Goal: Answer question/provide support: Share knowledge or assist other users

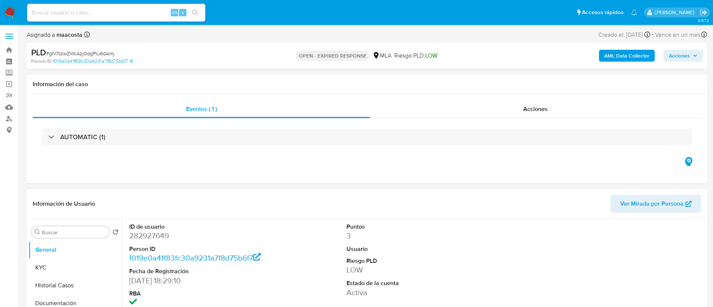
select select "10"
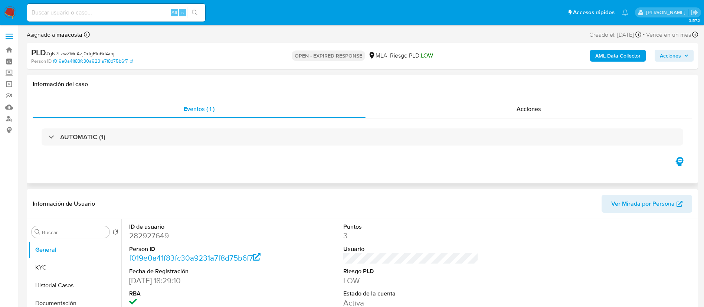
scroll to position [75, 0]
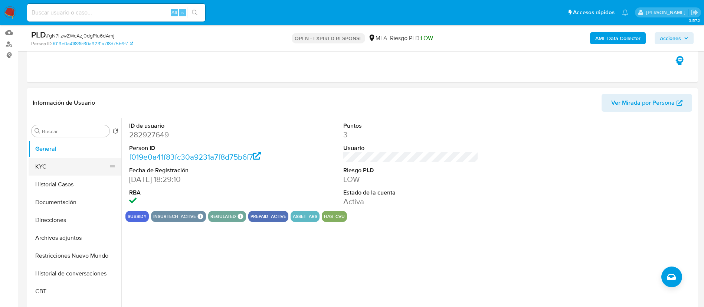
click at [61, 167] on button "KYC" at bounding box center [72, 167] width 87 height 18
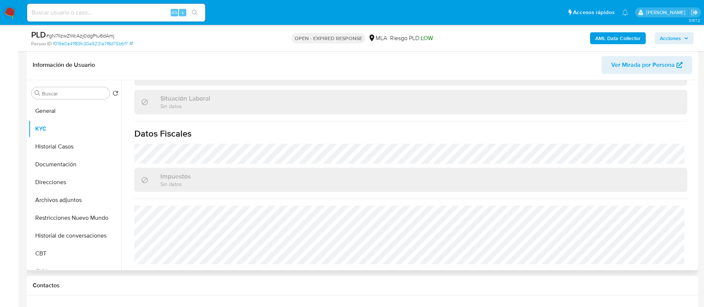
scroll to position [0, 0]
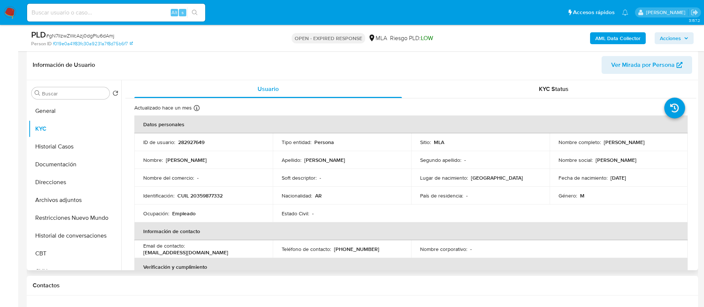
click at [202, 197] on p "CUIL 20359877332" at bounding box center [199, 195] width 45 height 7
copy p "20359877332"
paste input "O0QzSNHB3wFGTgddhIrBOmQo"
click at [119, 16] on input at bounding box center [116, 13] width 178 height 10
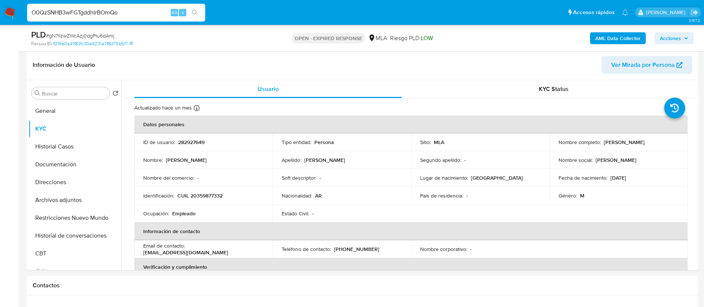
type input "O0QzSNHB3wFGTgddhIrBOmQo"
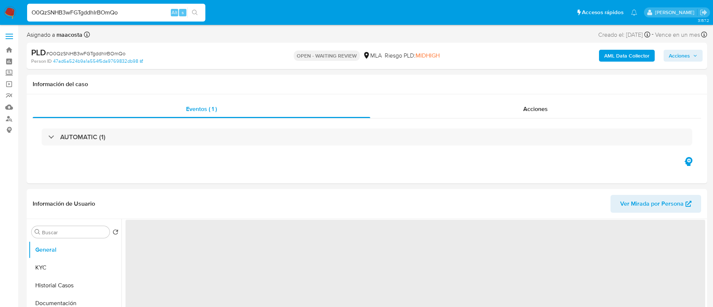
select select "10"
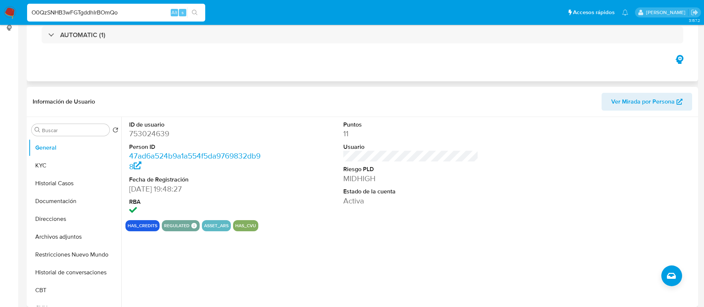
scroll to position [137, 0]
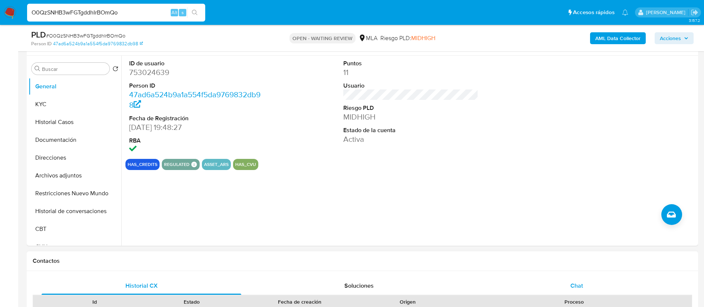
click at [568, 282] on div "Chat" at bounding box center [577, 286] width 200 height 18
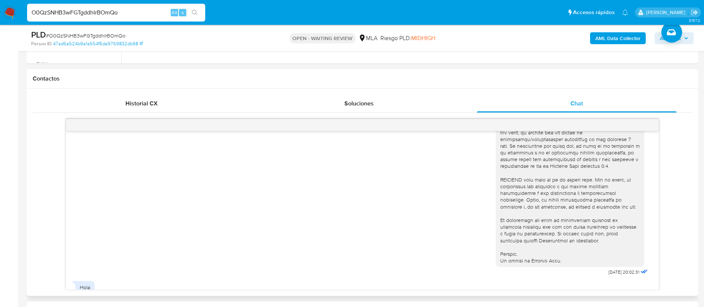
scroll to position [291, 0]
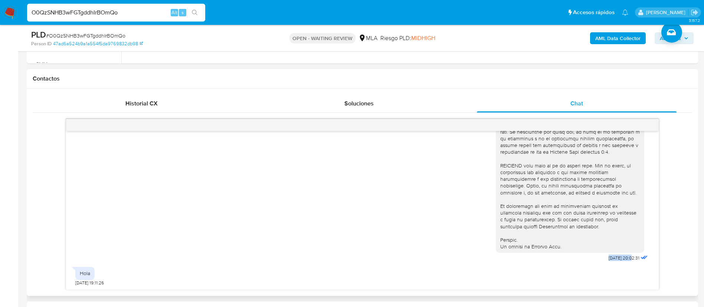
drag, startPoint x: 591, startPoint y: 260, endPoint x: 614, endPoint y: 260, distance: 23.0
click at [614, 260] on div "17/07/2025 20:02:31" at bounding box center [573, 60] width 154 height 406
copy span "17/07/2025"
paste input "J9dpMUqE4TU3wrhSbsMuq1zA"
click at [136, 10] on input "J9dpMUqE4TU3wrhSbsMuq1zA" at bounding box center [116, 13] width 178 height 10
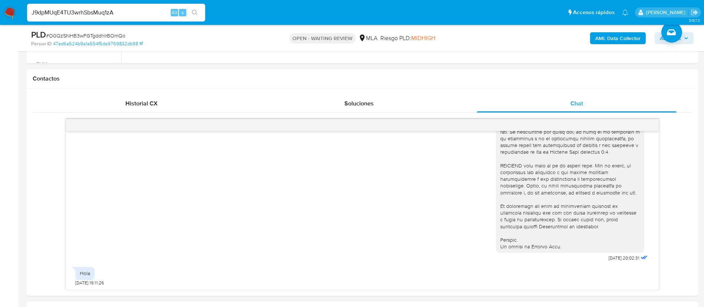
type input "J9dpMUqE4TU3wrhSbsMuq1zA"
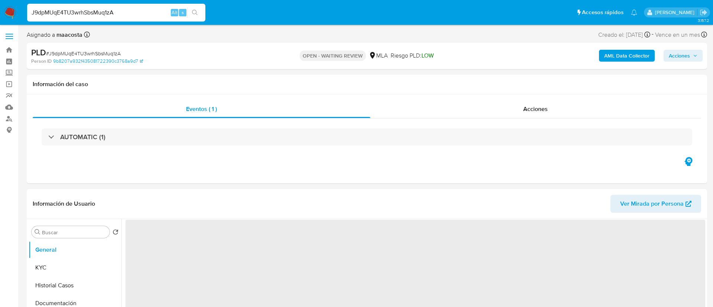
select select "10"
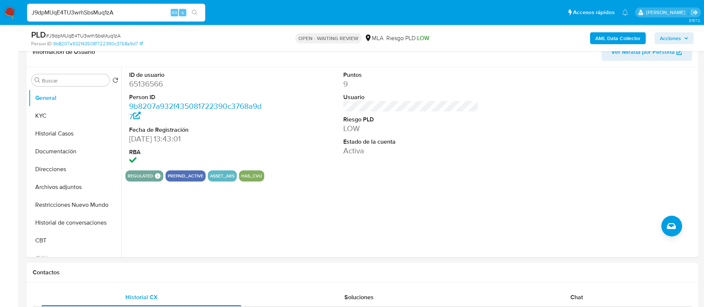
scroll to position [126, 0]
click at [62, 115] on button "KYC" at bounding box center [72, 116] width 87 height 18
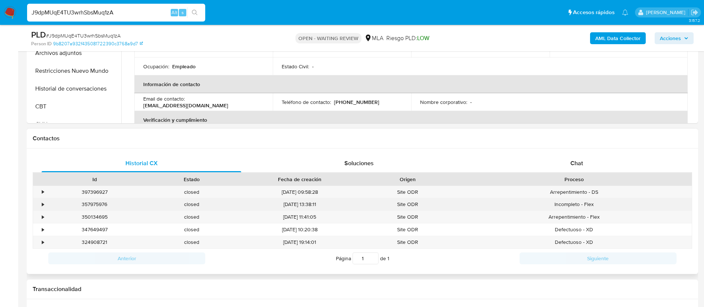
scroll to position [261, 0]
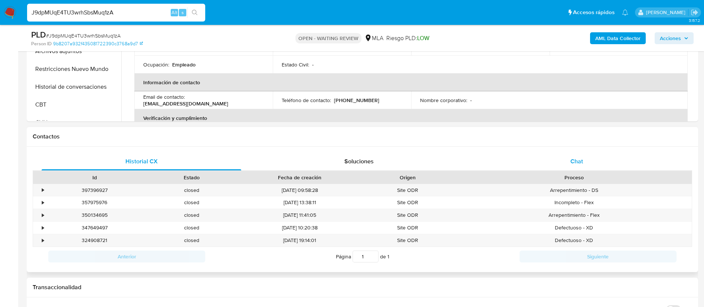
click at [575, 168] on div "Chat" at bounding box center [577, 162] width 200 height 18
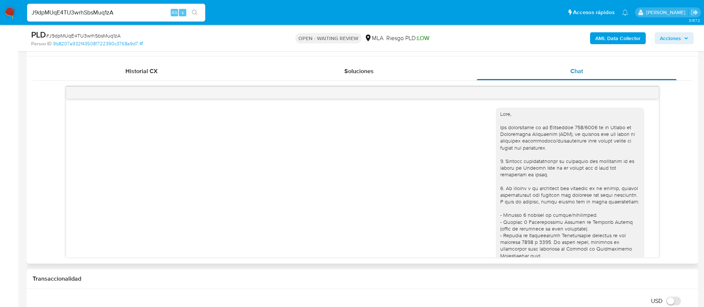
scroll to position [372, 0]
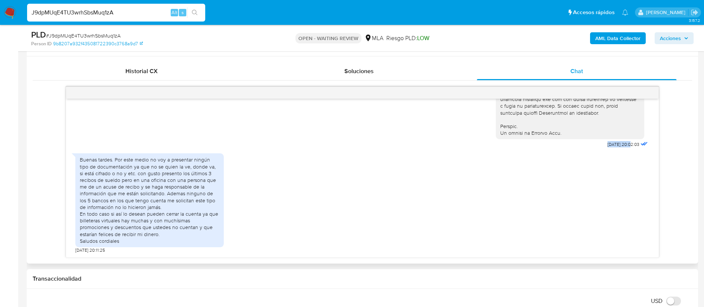
drag, startPoint x: 583, startPoint y: 145, endPoint x: 613, endPoint y: 150, distance: 30.1
copy div "17/07/2025"
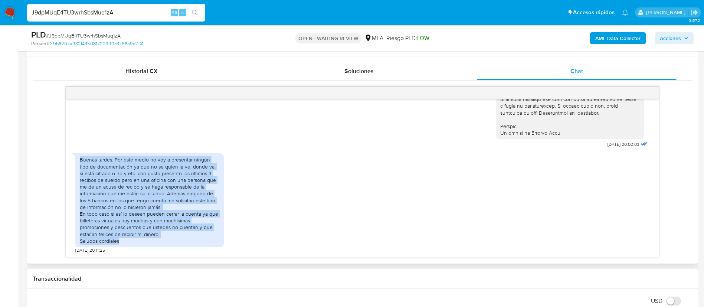
drag, startPoint x: 81, startPoint y: 163, endPoint x: 137, endPoint y: 242, distance: 96.8
click at [137, 242] on div "Buenas tardes. Por este medio no voy a presentar ningún tipo de documentación y…" at bounding box center [150, 200] width 140 height 88
copy div "Buenas tardes. Por este medio no voy a presentar ningún tipo de documentación y…"
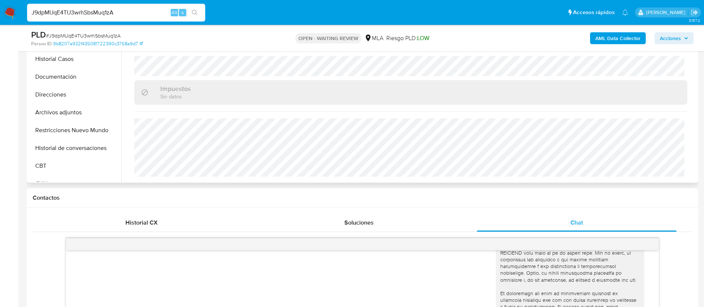
scroll to position [364, 0]
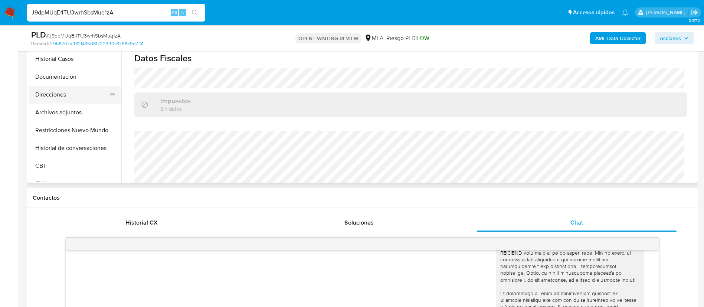
click at [50, 99] on button "Direcciones" at bounding box center [72, 95] width 87 height 18
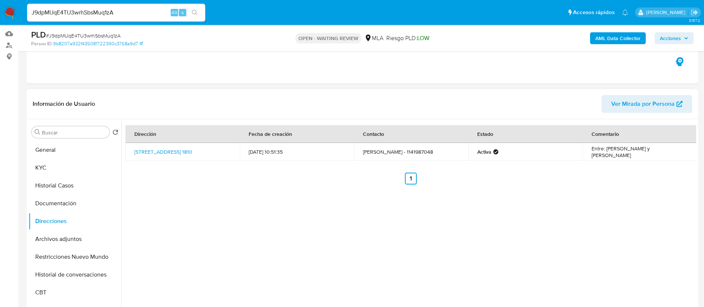
scroll to position [92, 0]
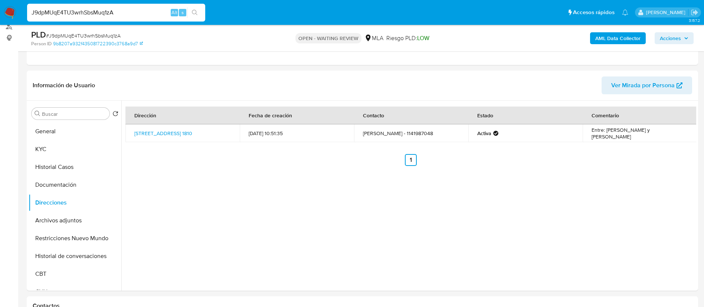
paste input "ngJr9wCg8dqe3bCzJXQwbdLj"
click at [135, 15] on input "ngJr9wCg8dqe3bCzJXQwbdLj" at bounding box center [116, 13] width 178 height 10
type input "ngJr9wCg8dqe3bCzJXQwbdLj"
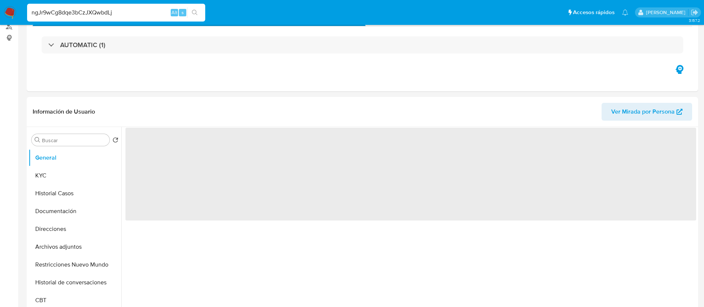
select select "10"
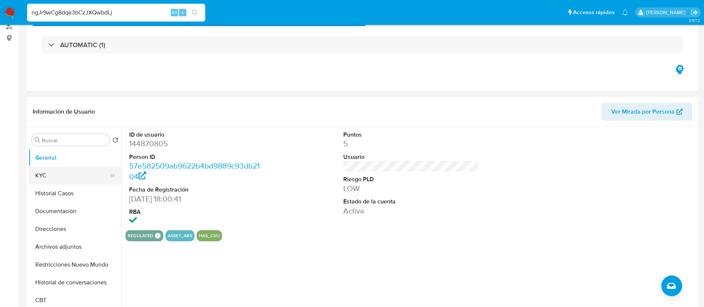
click at [72, 177] on button "KYC" at bounding box center [72, 176] width 87 height 18
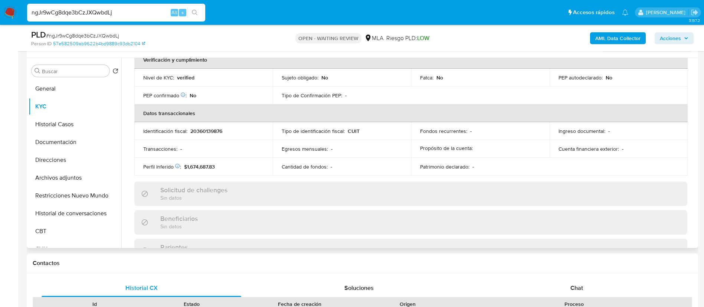
scroll to position [206, 0]
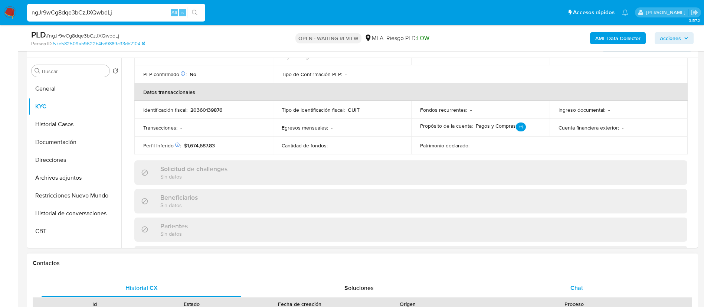
click at [580, 280] on div "Chat" at bounding box center [577, 288] width 200 height 18
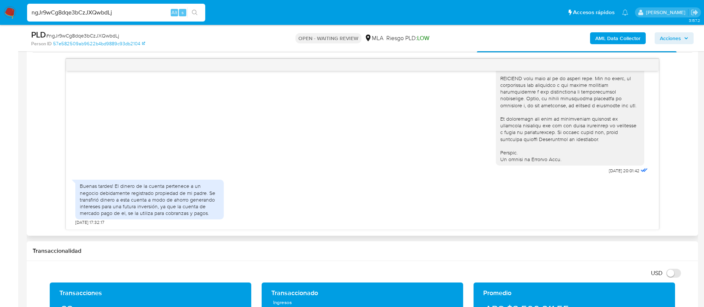
scroll to position [444, 0]
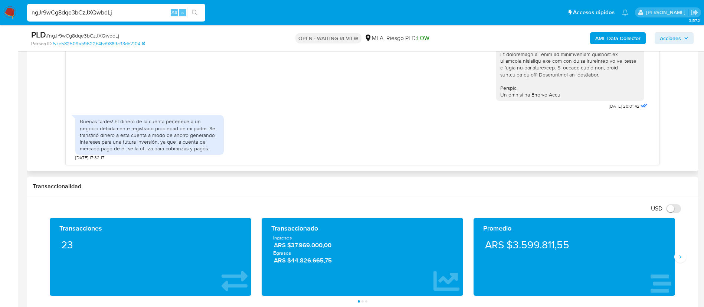
click at [166, 135] on div "Buenas tardes! El dinero de la cuenta pertenece a un negocio debidamente regist…" at bounding box center [150, 135] width 140 height 34
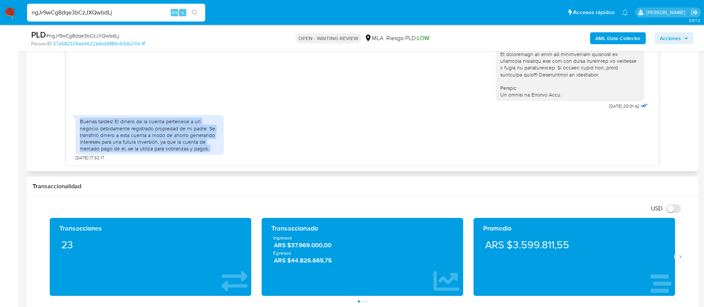
click at [166, 135] on div "Buenas tardes! El dinero de la cuenta pertenece a un negocio debidamente regist…" at bounding box center [150, 135] width 140 height 34
copy div "Buenas tardes! El dinero de la cuenta pertenece a un negocio debidamente regist…"
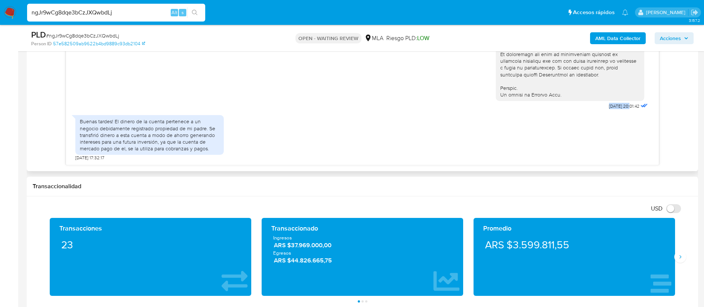
drag, startPoint x: 590, startPoint y: 108, endPoint x: 613, endPoint y: 108, distance: 23.8
copy span "17/07/2025"
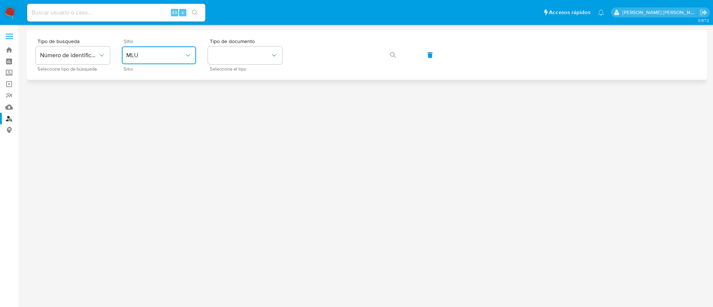
click at [170, 55] on span "MLU" at bounding box center [155, 55] width 58 height 7
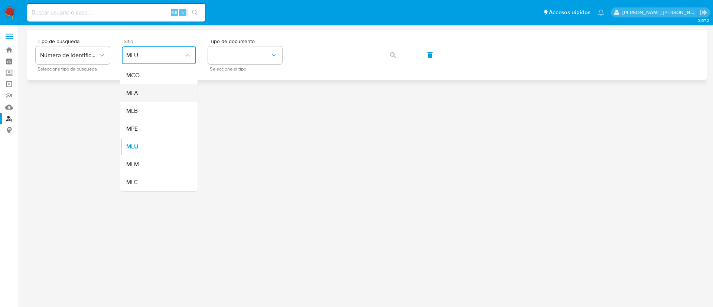
click at [158, 98] on div "MLA" at bounding box center [156, 93] width 61 height 18
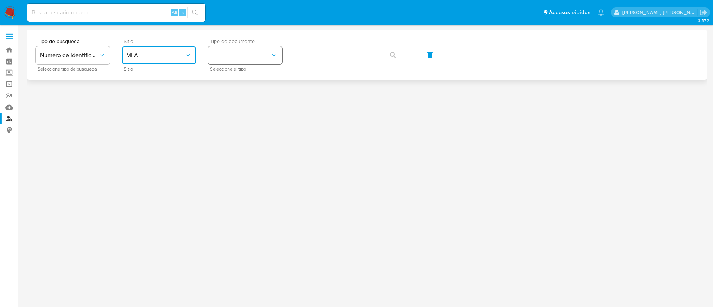
click at [243, 59] on button "identificationType" at bounding box center [245, 55] width 74 height 18
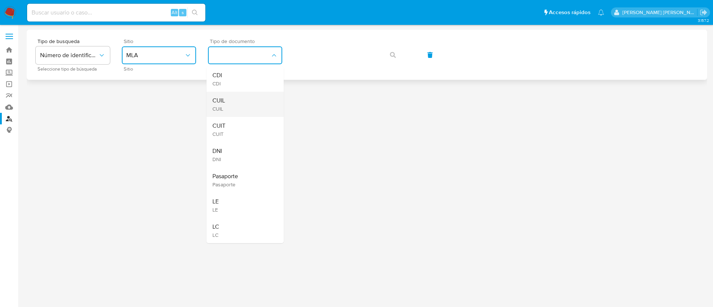
click at [242, 104] on div "CUIL CUIL" at bounding box center [242, 104] width 61 height 25
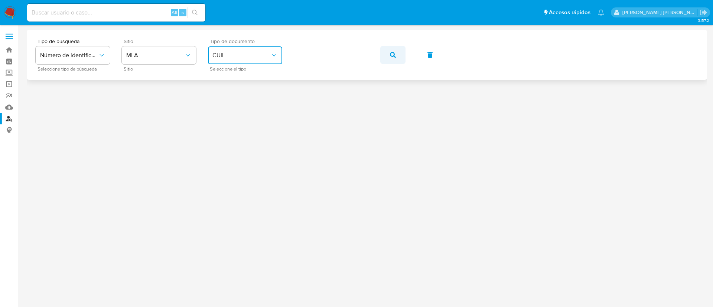
click at [394, 53] on icon "button" at bounding box center [393, 55] width 6 height 6
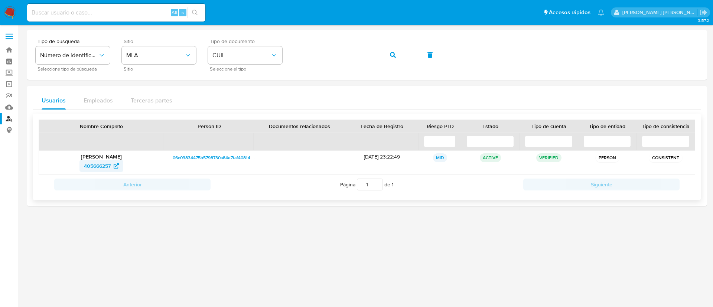
click at [98, 167] on span "405666257" at bounding box center [97, 166] width 27 height 12
click at [391, 53] on icon "button" at bounding box center [393, 55] width 6 height 6
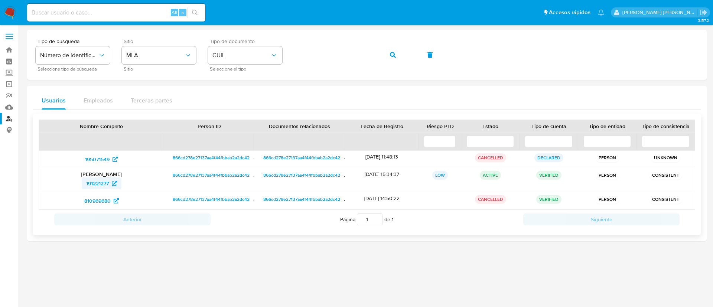
click at [98, 181] on span "191221277" at bounding box center [97, 183] width 23 height 12
click at [397, 55] on button "button" at bounding box center [392, 55] width 25 height 18
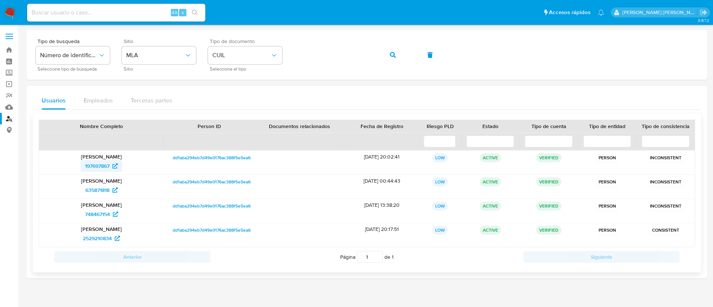
click at [94, 165] on span "197697867" at bounding box center [97, 166] width 24 height 12
click at [99, 189] on span "635871818" at bounding box center [97, 190] width 24 height 12
click at [100, 215] on span "748467154" at bounding box center [97, 214] width 25 height 12
click at [106, 241] on span "2529210834" at bounding box center [97, 238] width 29 height 12
click at [393, 53] on icon "button" at bounding box center [393, 55] width 6 height 6
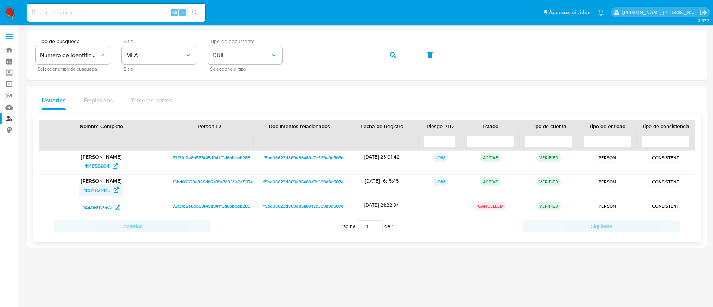
click at [94, 189] on span "1864821410" at bounding box center [97, 190] width 27 height 12
click at [98, 166] on span "114856964" at bounding box center [97, 166] width 24 height 12
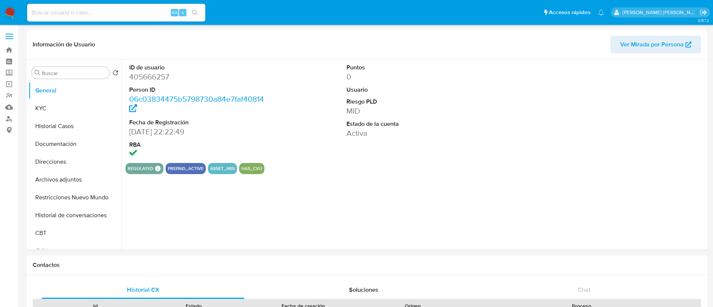
select select "10"
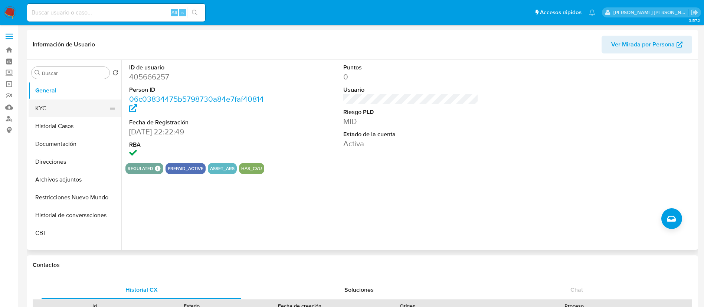
click at [40, 108] on button "KYC" at bounding box center [72, 108] width 87 height 18
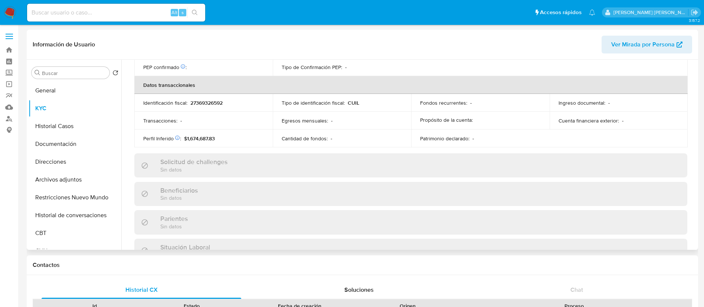
scroll to position [384, 0]
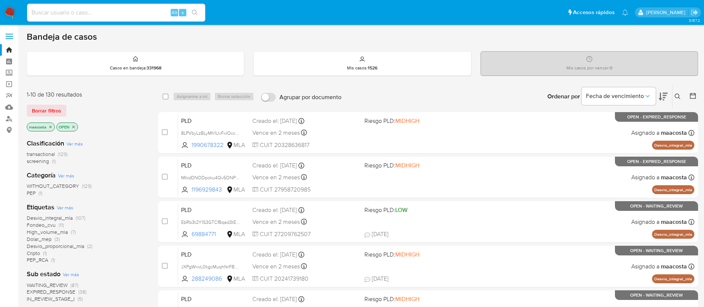
click at [151, 12] on input at bounding box center [116, 13] width 178 height 10
paste input "v3Gy2n8UaQxjPA50swKRoUrY"
type input "v3Gy2n8UaQxjPA50swKRoUrY"
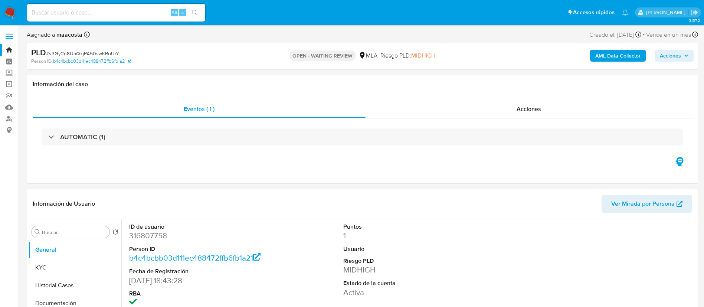
select select "10"
click at [36, 279] on button "Historial Casos" at bounding box center [72, 285] width 87 height 18
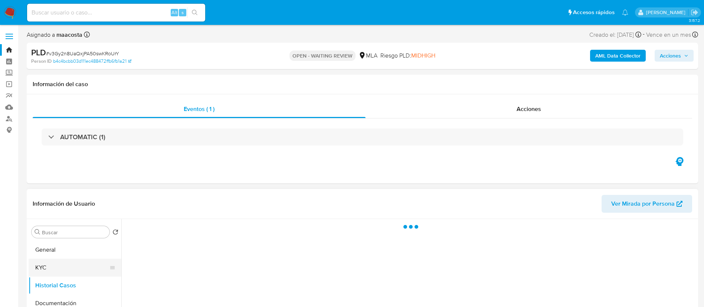
click at [46, 270] on button "KYC" at bounding box center [72, 268] width 87 height 18
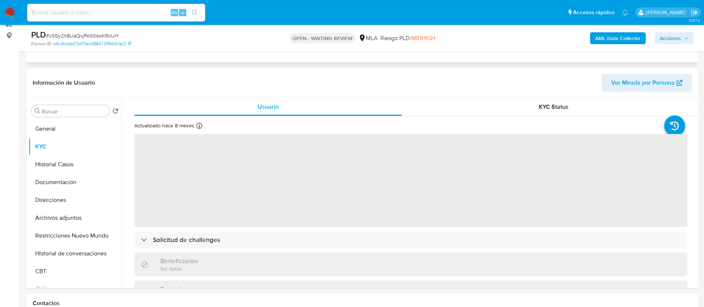
scroll to position [98, 0]
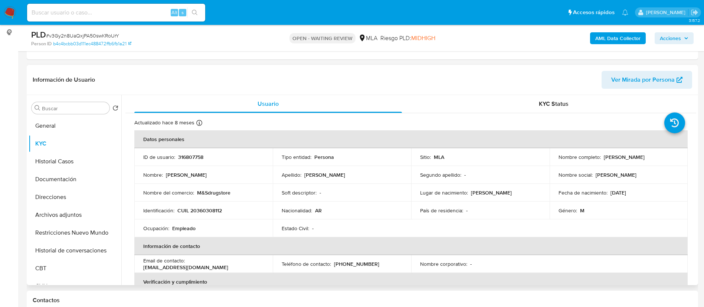
click at [209, 210] on p "CUIL 20360308112" at bounding box center [199, 210] width 45 height 7
copy p "20360308112"
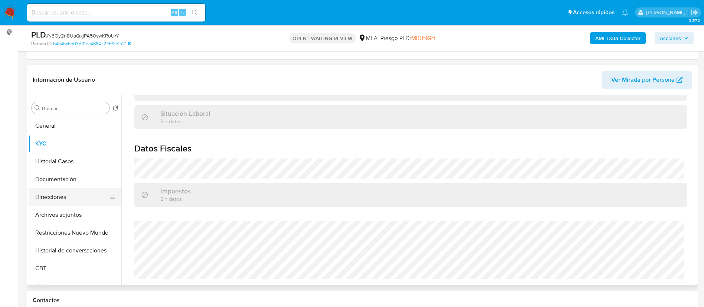
click at [56, 194] on button "Direcciones" at bounding box center [72, 197] width 87 height 18
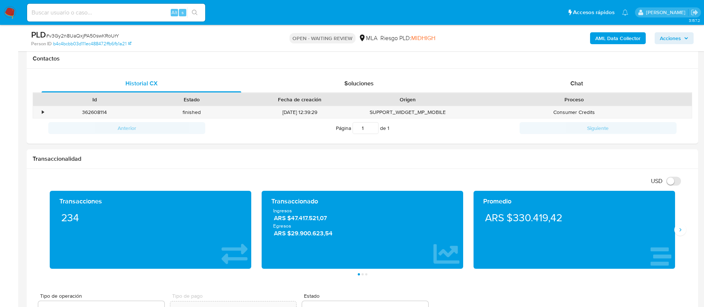
scroll to position [347, 0]
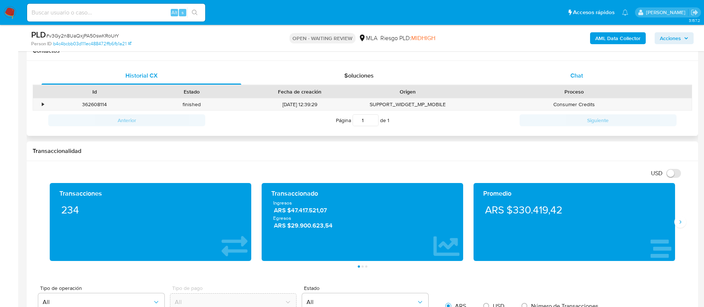
click at [584, 71] on div "Chat" at bounding box center [577, 76] width 200 height 18
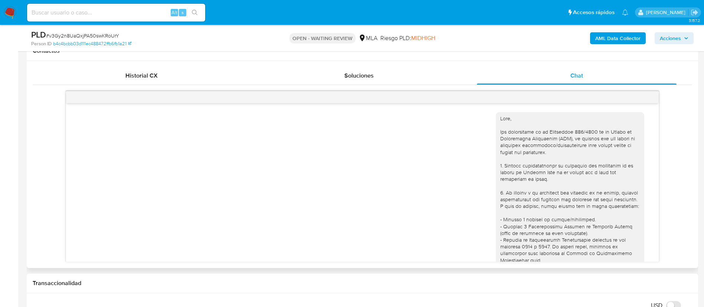
scroll to position [413, 0]
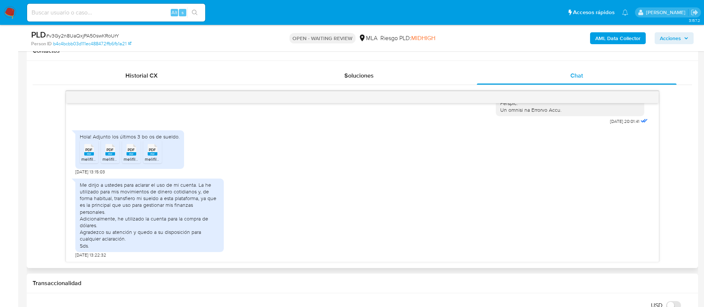
click at [166, 133] on div "Hola! Adjunto los últimos 3 bo os de sueldo." at bounding box center [130, 136] width 100 height 7
copy div "Hola! Adjunto los últimos 3 bo os de sueldo. PDF"
drag, startPoint x: 81, startPoint y: 178, endPoint x: 94, endPoint y: 239, distance: 61.9
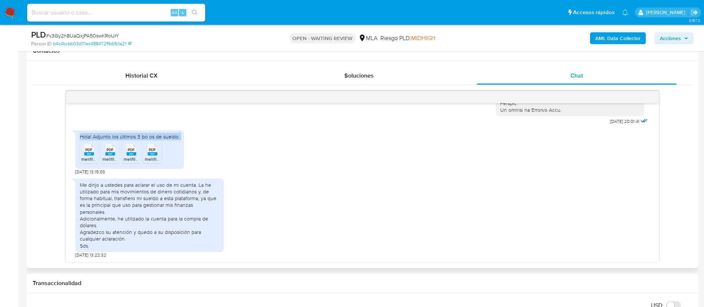
click at [94, 239] on div "Me dirijo a ustedes para aclarar el uso de mi cuenta. La he utilizado para mis …" at bounding box center [150, 215] width 140 height 68
copy div "Me dirijo a ustedes para aclarar el uso de mi cuenta. La he utilizado para mis …"
click at [171, 187] on div "Me dirijo a ustedes para aclarar el uso de mi cuenta. La he utilizado para mis …" at bounding box center [150, 215] width 140 height 68
click at [85, 152] on rect at bounding box center [89, 153] width 10 height 3
click at [109, 152] on rect at bounding box center [110, 153] width 10 height 3
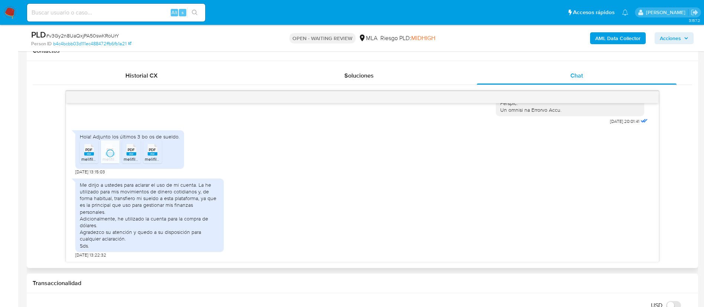
click at [134, 152] on rect at bounding box center [132, 153] width 10 height 3
click at [159, 142] on div "PDF PDF" at bounding box center [153, 149] width 16 height 14
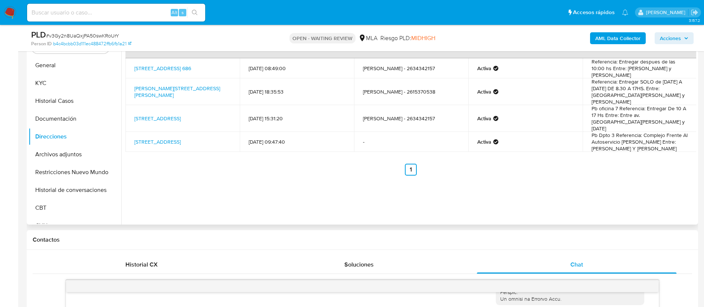
scroll to position [158, 0]
click at [63, 79] on button "KYC" at bounding box center [72, 84] width 87 height 18
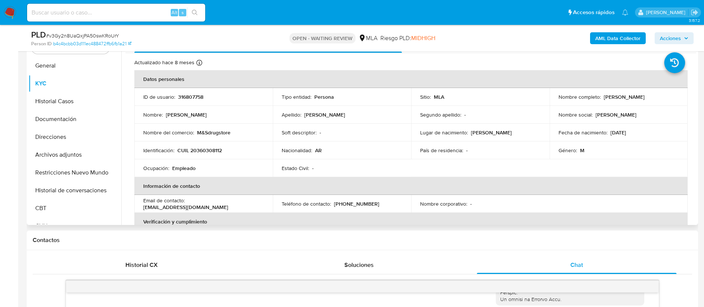
drag, startPoint x: 603, startPoint y: 97, endPoint x: 658, endPoint y: 99, distance: 55.3
click at [645, 99] on p "Gerardo Sebastián Gerolli" at bounding box center [624, 97] width 41 height 7
copy p "Gerardo Sebastián Geroll"
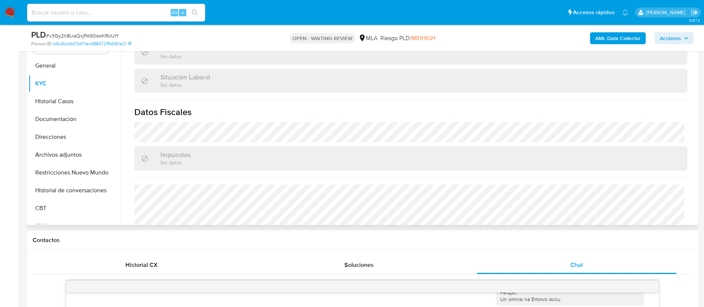
scroll to position [377, 0]
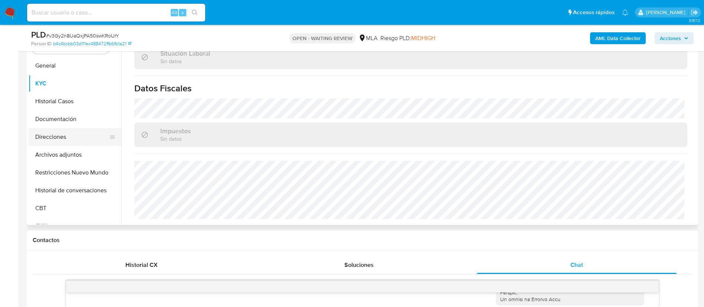
click at [56, 136] on button "Direcciones" at bounding box center [72, 137] width 87 height 18
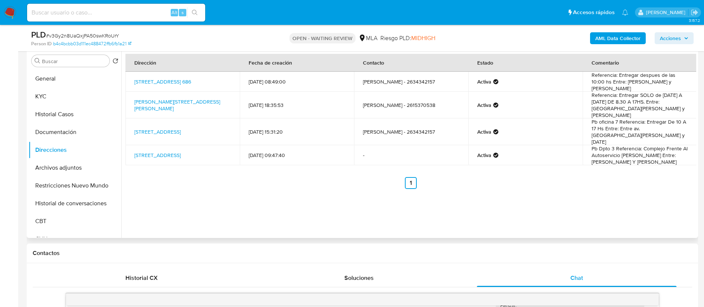
scroll to position [145, 0]
click at [126, 76] on td "Teurlay 686, Guaymallén, Mendoza, 5521, Argentina 686" at bounding box center [182, 81] width 114 height 20
copy td "Teurlay 686, Guaymallén, Mendoza, 5521, Argentina 686"
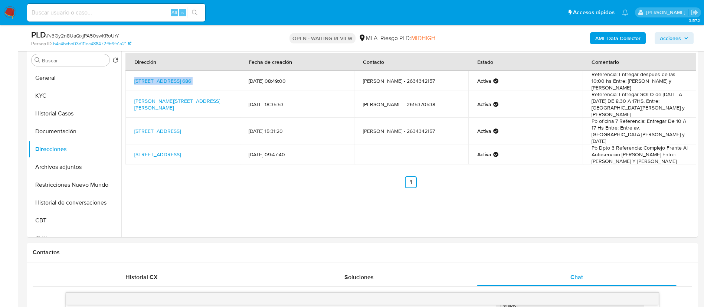
paste input "wyqHVqe5xLbcMznU1u4qyCJ7"
click at [118, 17] on input "wyqHVqe5xLbcMznU1u4qyCJ7" at bounding box center [116, 13] width 178 height 10
type input "wyqHVqe5xLbcMznU1u4qyCJ7"
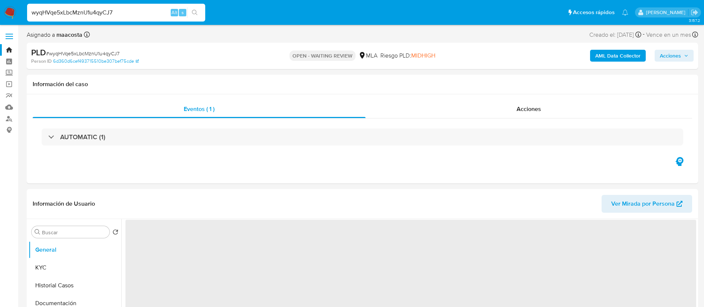
select select "10"
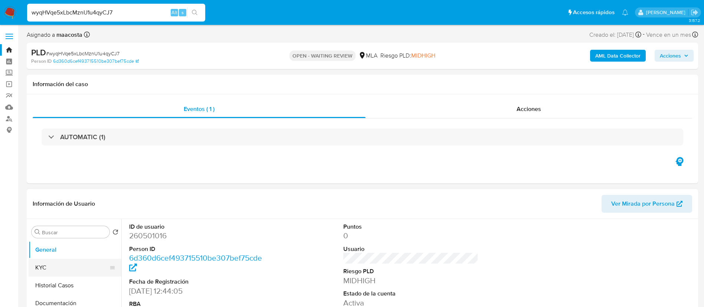
click at [73, 263] on button "KYC" at bounding box center [72, 268] width 87 height 18
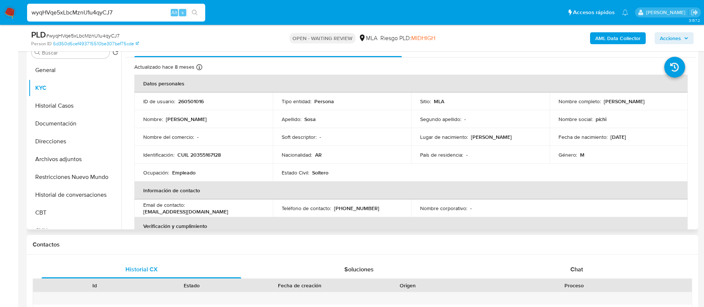
scroll to position [159, 0]
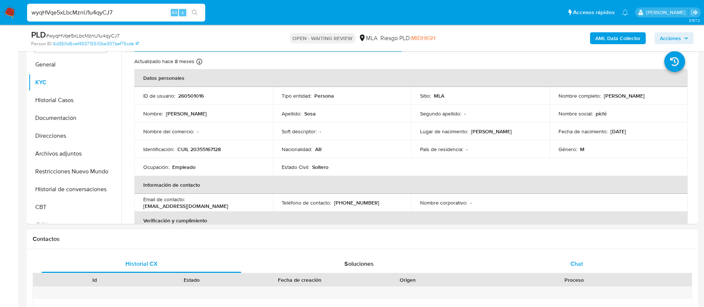
click at [576, 258] on div "Chat" at bounding box center [577, 264] width 200 height 18
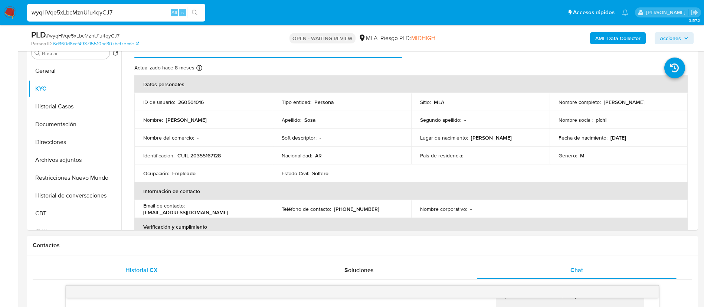
scroll to position [145, 0]
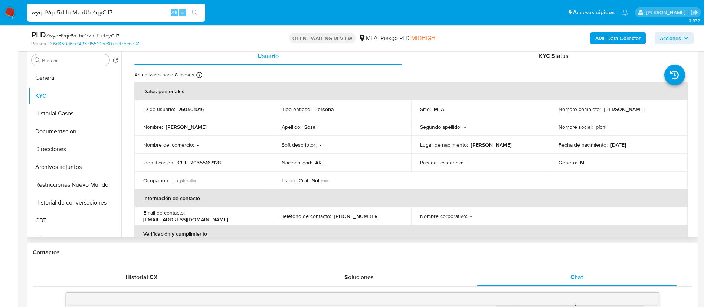
click at [204, 163] on p "CUIL 20355167128" at bounding box center [198, 162] width 43 height 7
copy p "20355167128"
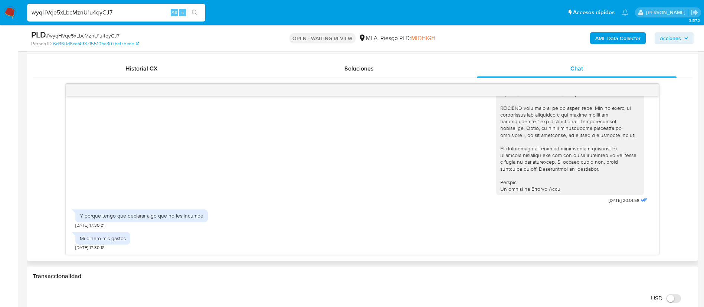
scroll to position [359, 0]
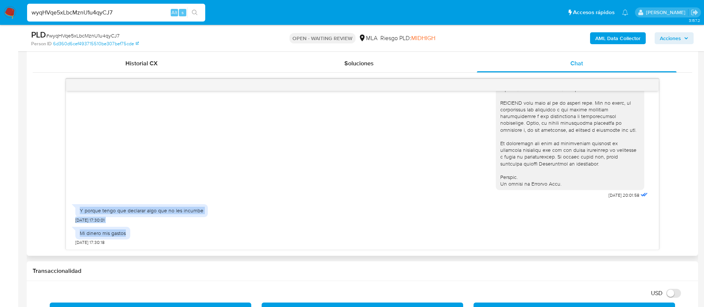
drag, startPoint x: 79, startPoint y: 212, endPoint x: 128, endPoint y: 237, distance: 55.1
click at [128, 237] on div "17/07/2025 20:01:58 Y porque tengo que declarar algo que no les incumbe 19/07/2…" at bounding box center [362, 170] width 593 height 158
copy div "Y porque tengo que declarar algo que no les incumbe 19/07/2025 17:30:01 Mi dine…"
click at [135, 15] on input "wyqHVqe5xLbcMznU1u4qyCJ7" at bounding box center [116, 13] width 178 height 10
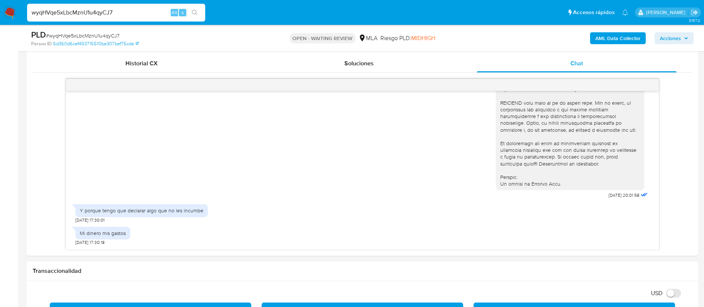
paste input "x4kwFqqssuELpWWVAs3ecvsw"
type input "x4kwFqqssuELpWWVAs3ecvsw"
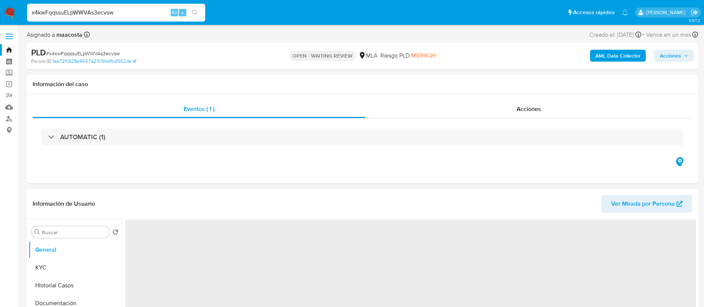
select select "10"
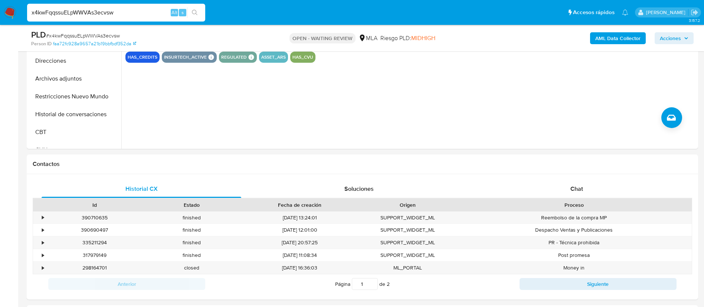
scroll to position [240, 0]
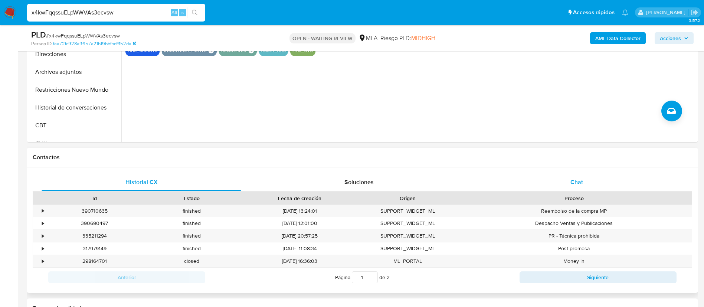
click at [582, 185] on span "Chat" at bounding box center [576, 182] width 13 height 9
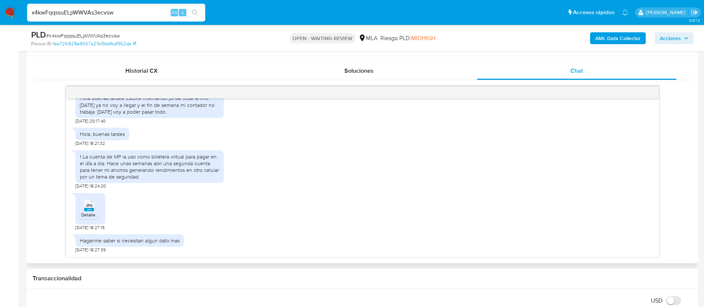
scroll to position [439, 0]
click at [92, 211] on rect at bounding box center [89, 209] width 10 height 3
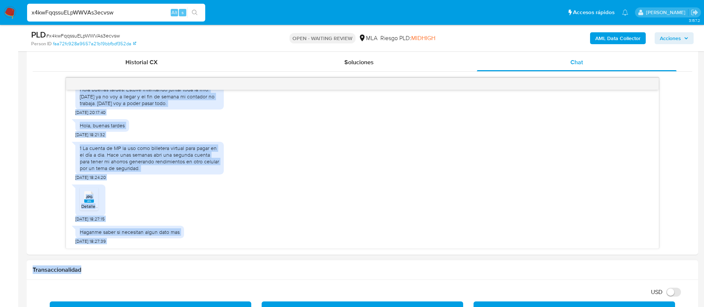
scroll to position [362, 0]
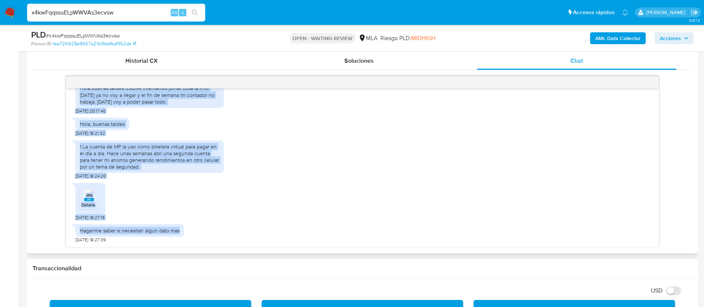
drag, startPoint x: 80, startPoint y: 162, endPoint x: 190, endPoint y: 236, distance: 132.5
click at [190, 236] on div "17/07/2025 20:01:46 Hola buenas tardes! Estuve intentando juntar toda la info. …" at bounding box center [362, 167] width 593 height 158
copy div "Hola buenas tardes! Estuve intentando juntar toda la info. Hoy ya no voy a lleg…"
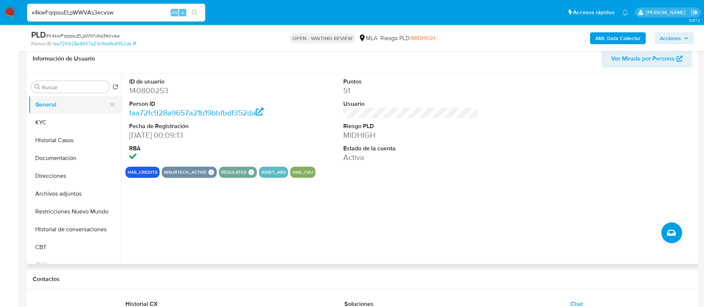
scroll to position [118, 0]
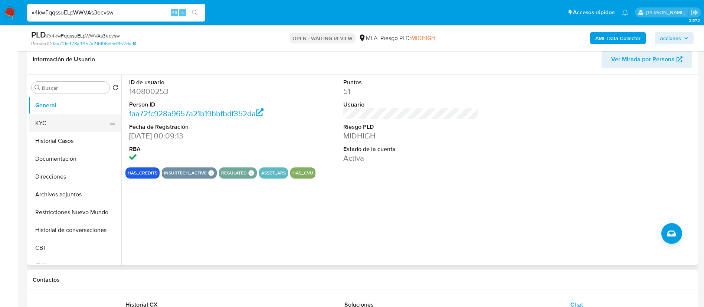
click at [42, 122] on button "KYC" at bounding box center [72, 123] width 87 height 18
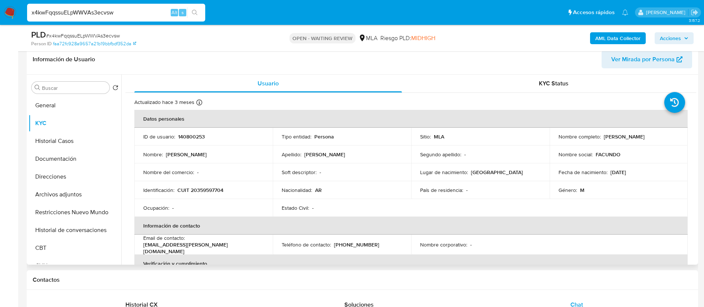
click at [209, 188] on p "CUIT 20359597704" at bounding box center [200, 190] width 46 height 7
copy p "20359597704"
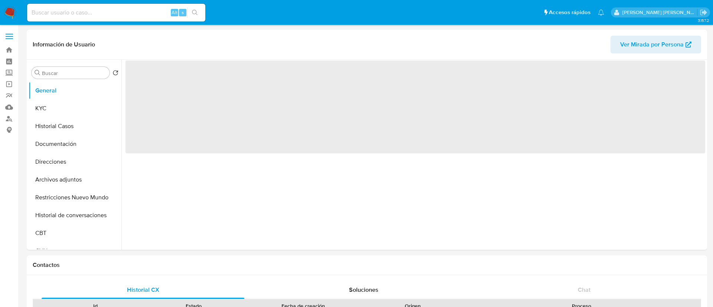
select select "10"
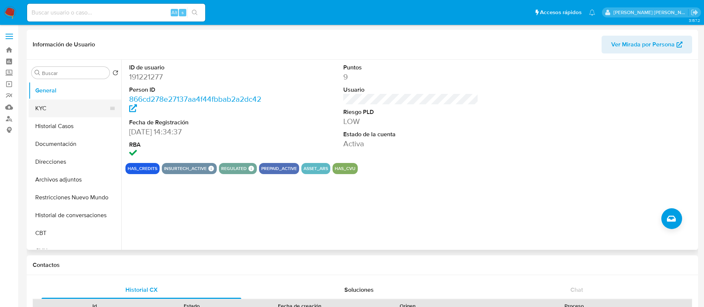
click at [65, 104] on button "KYC" at bounding box center [72, 108] width 87 height 18
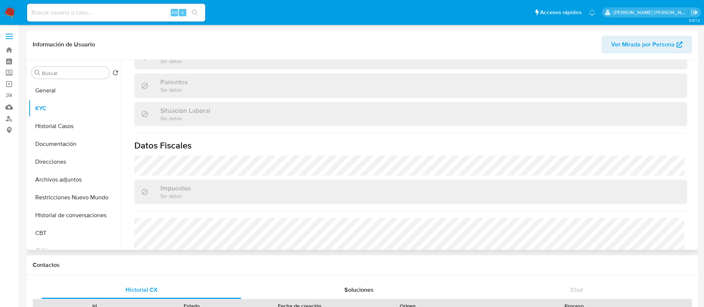
scroll to position [350, 0]
click at [61, 164] on button "Direcciones" at bounding box center [72, 162] width 87 height 18
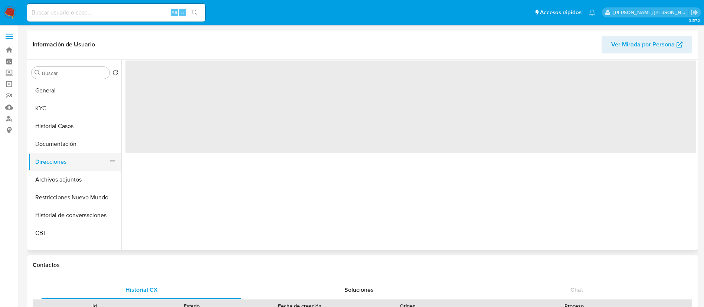
scroll to position [0, 0]
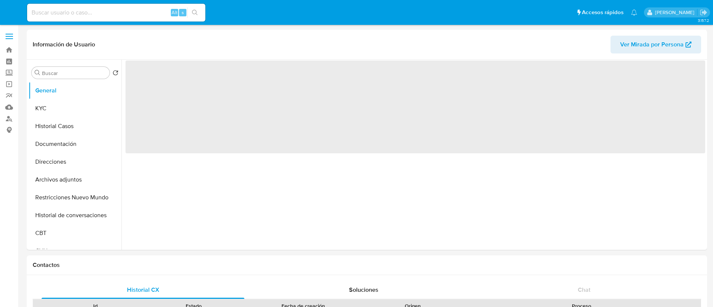
select select "10"
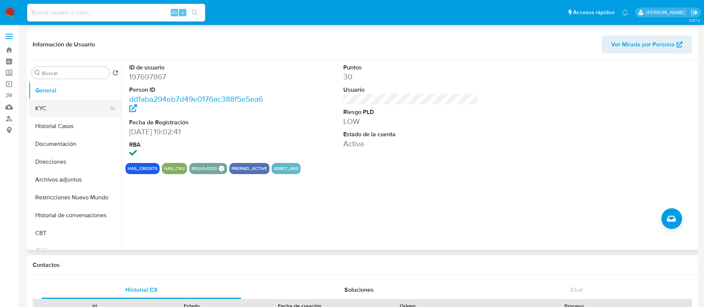
click at [77, 106] on button "KYC" at bounding box center [72, 108] width 87 height 18
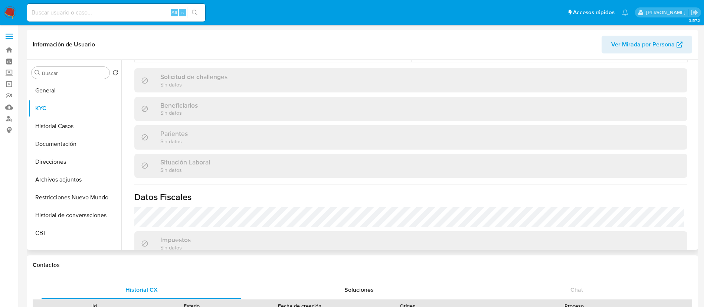
scroll to position [384, 0]
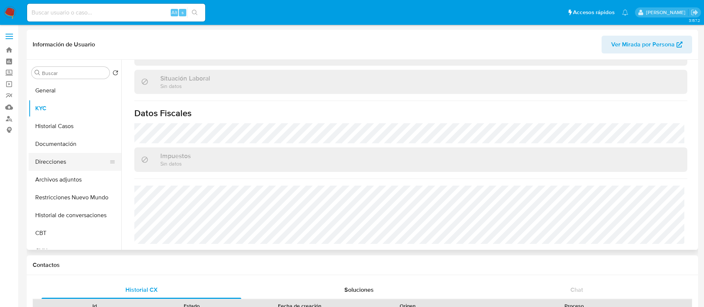
click at [68, 163] on button "Direcciones" at bounding box center [72, 162] width 87 height 18
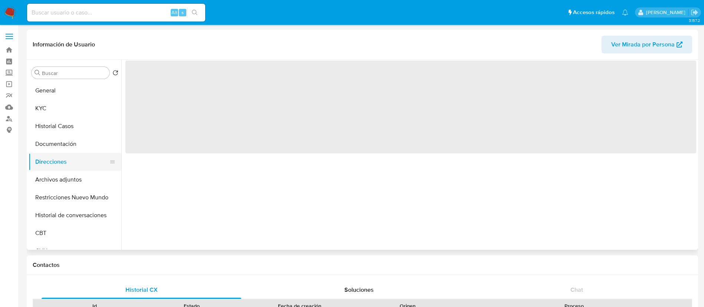
scroll to position [0, 0]
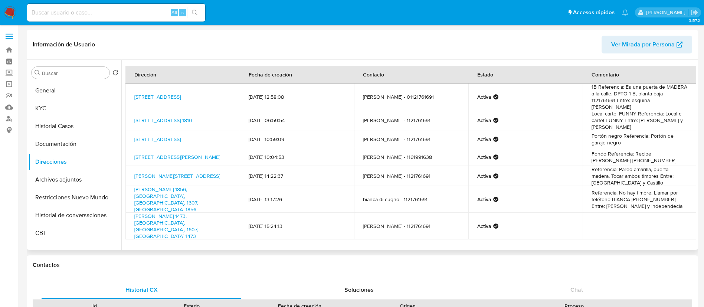
click at [127, 110] on td "Calle Nuestras Malvinas 1810, Boulogne, Buenos Aires, 1609, Argentina 1810" at bounding box center [182, 120] width 114 height 20
copy td "Calle Nuestras Malvinas 1810, Boulogne, Buenos Aires, 1609, Argentina 1810"
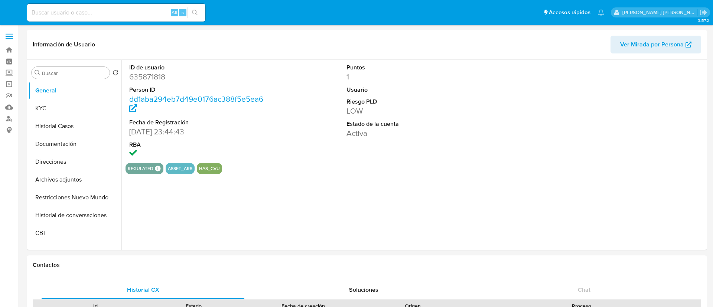
select select "10"
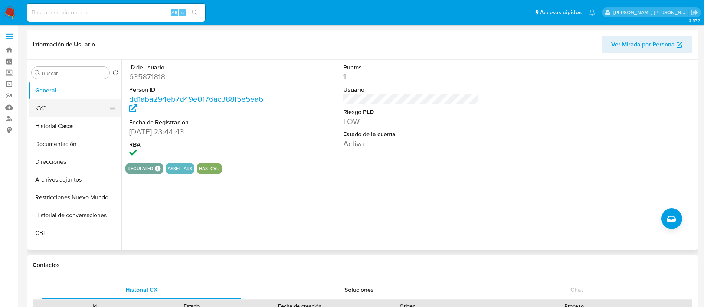
click at [50, 104] on button "KYC" at bounding box center [72, 108] width 87 height 18
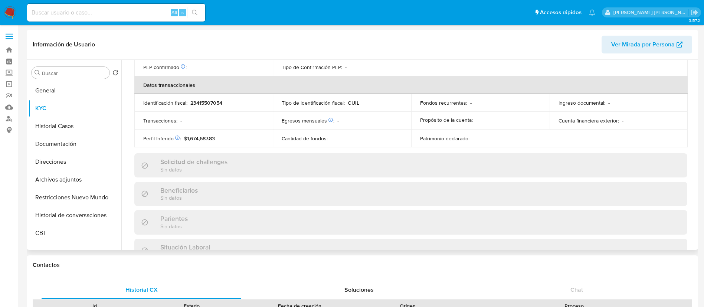
scroll to position [384, 0]
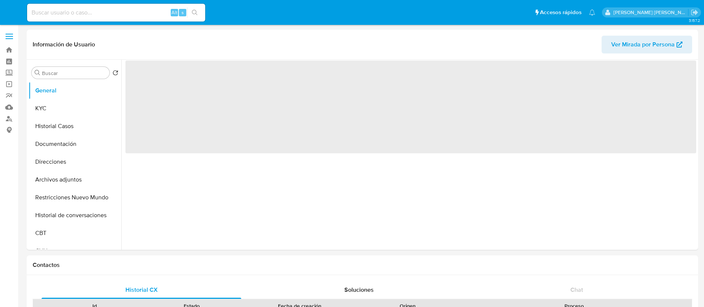
select select "10"
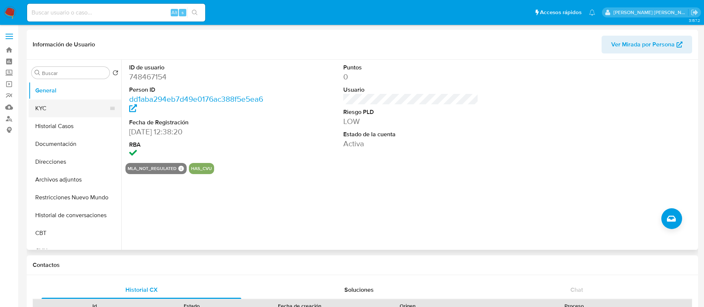
click at [72, 107] on button "KYC" at bounding box center [72, 108] width 87 height 18
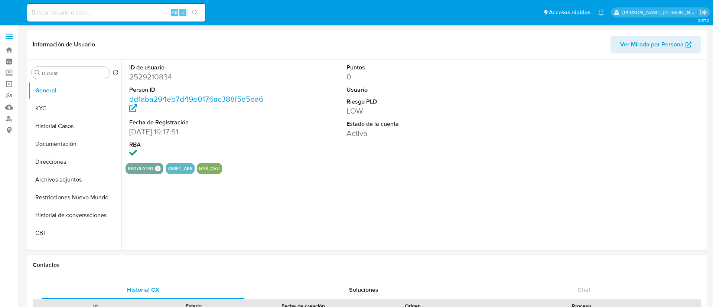
select select "10"
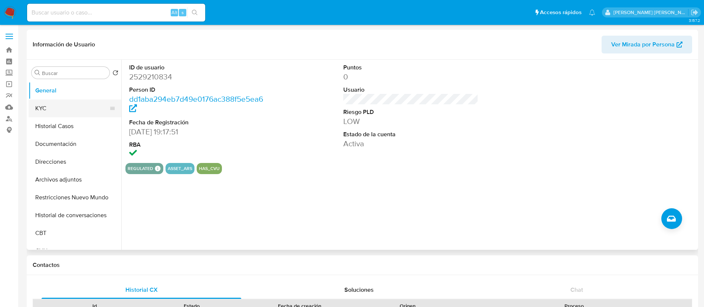
click at [60, 102] on button "KYC" at bounding box center [72, 108] width 87 height 18
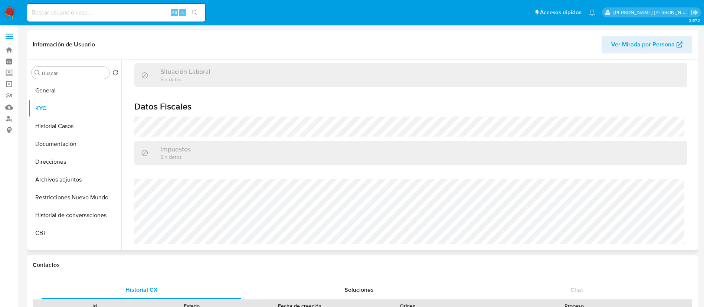
scroll to position [384, 0]
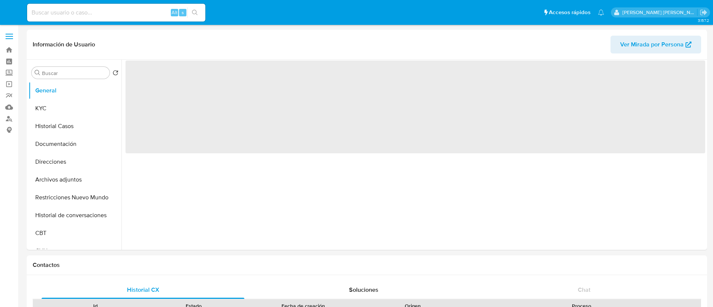
select select "10"
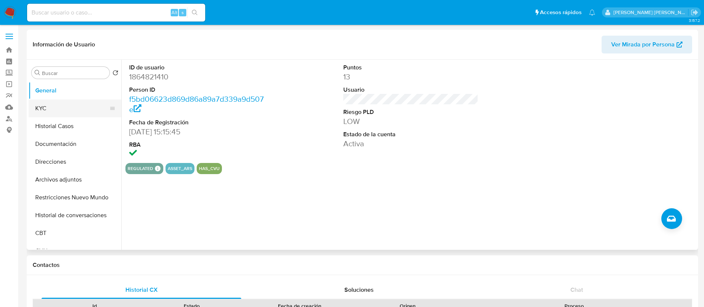
click at [45, 107] on button "KYC" at bounding box center [72, 108] width 87 height 18
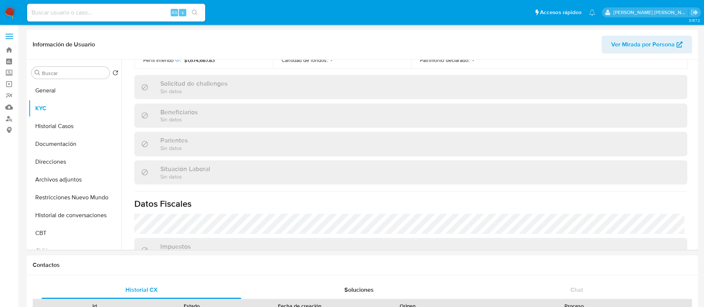
scroll to position [384, 0]
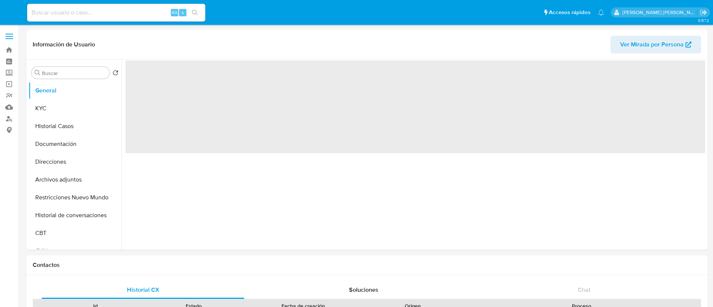
select select "10"
